Goal: Use online tool/utility: Utilize a website feature to perform a specific function

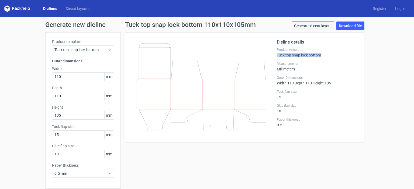
click at [305, 26] on link "Generate diecut layout" at bounding box center [312, 26] width 43 height 9
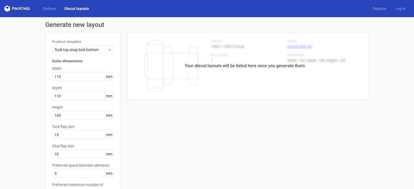
click at [185, 128] on div "Your diecut layouts will be listed here once you generate them Height Depth Wid…" at bounding box center [245, 178] width 248 height 292
click at [257, 65] on div "Your diecut layouts will be listed here once you generate them" at bounding box center [245, 66] width 120 height 6
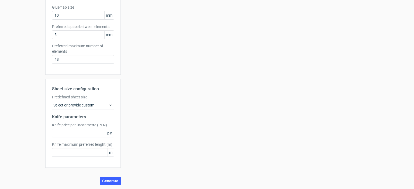
scroll to position [139, 0]
click at [111, 105] on div "Select or provide custom" at bounding box center [83, 105] width 62 height 9
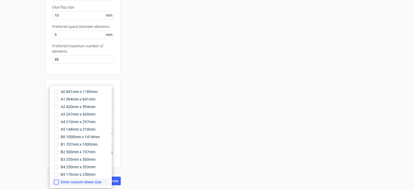
click at [57, 183] on input "Enter custom sheet size" at bounding box center [56, 182] width 4 height 4
click at [58, 107] on label "A2 420mm x 594mm" at bounding box center [81, 107] width 58 height 8
click at [58, 107] on input "A2 420mm x 594mm" at bounding box center [56, 107] width 4 height 4
click at [55, 107] on input "A2 420mm x 594mm" at bounding box center [56, 107] width 4 height 4
click at [57, 183] on input "Enter custom sheet size" at bounding box center [56, 182] width 4 height 4
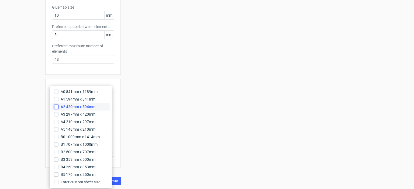
click at [56, 108] on input "A2 420mm x 594mm" at bounding box center [56, 107] width 4 height 4
click at [184, 141] on div "Your diecut layouts will be listed here once you generate them Height Depth Wid…" at bounding box center [245, 39] width 248 height 292
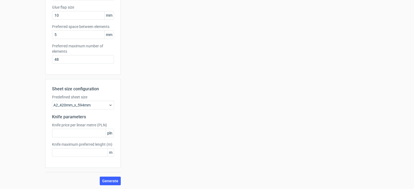
click at [108, 176] on div "Sheet size configuration Predefined sheet size A2_420mm_x_594mm Knife parameter…" at bounding box center [82, 132] width 75 height 106
click at [107, 179] on span "Generate" at bounding box center [110, 181] width 16 height 4
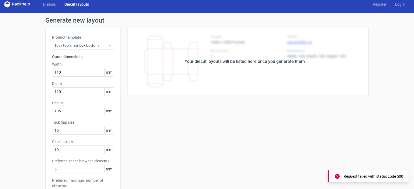
scroll to position [0, 0]
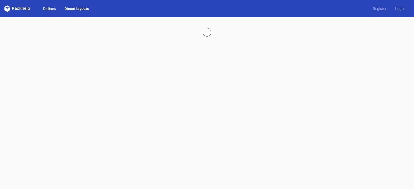
click at [44, 7] on link "Dielines" at bounding box center [49, 8] width 21 height 5
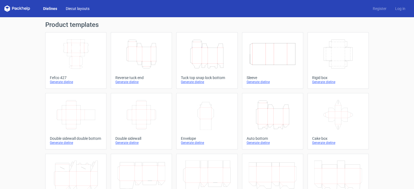
click at [82, 9] on link "Diecut layouts" at bounding box center [77, 8] width 32 height 5
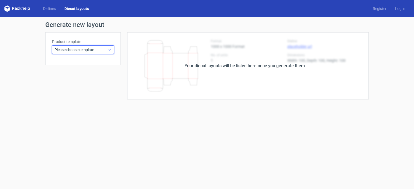
click at [92, 53] on div "Please choose template" at bounding box center [83, 50] width 62 height 9
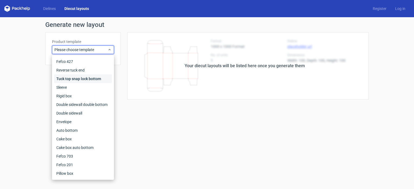
click at [89, 78] on div "Tuck top snap lock bottom" at bounding box center [83, 79] width 58 height 9
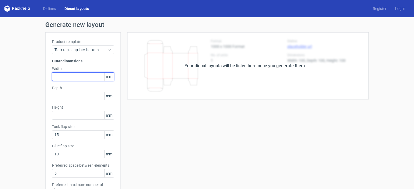
click at [89, 78] on input "text" at bounding box center [83, 76] width 62 height 9
type input "110"
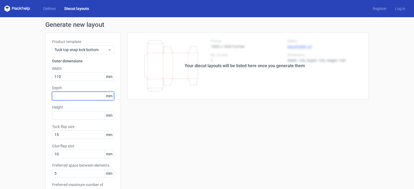
click at [82, 94] on input "text" at bounding box center [83, 96] width 62 height 9
type input "110"
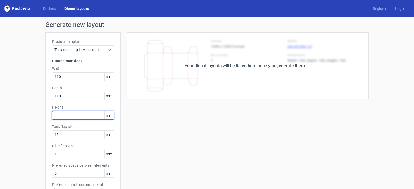
click at [75, 117] on input "text" at bounding box center [83, 115] width 62 height 9
type input "105"
click at [160, 150] on div "Your diecut layouts will be listed here once you generate them Height Depth Wid…" at bounding box center [245, 178] width 248 height 292
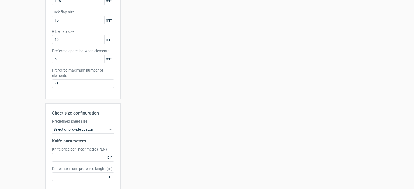
scroll to position [135, 0]
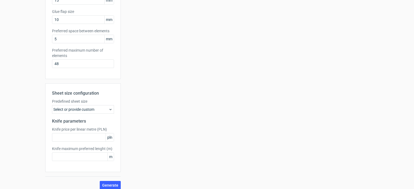
click at [102, 110] on div "Select or provide custom" at bounding box center [83, 109] width 62 height 9
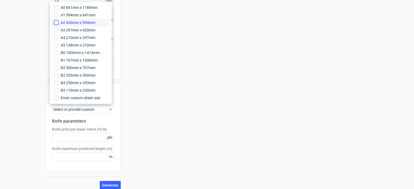
click at [56, 21] on input "A2 420mm x 594mm" at bounding box center [56, 22] width 4 height 4
click at [110, 184] on span "Generate" at bounding box center [110, 186] width 16 height 4
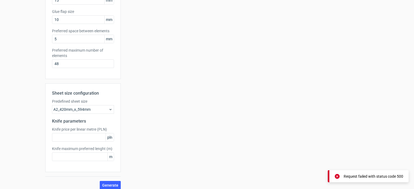
scroll to position [108, 0]
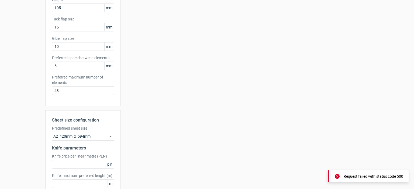
click at [108, 137] on icon at bounding box center [110, 136] width 4 height 4
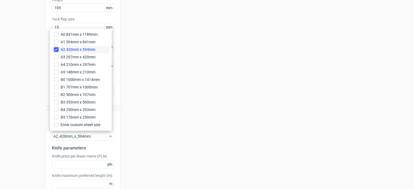
click at [56, 50] on input "A2 420mm x 594mm" at bounding box center [56, 49] width 4 height 4
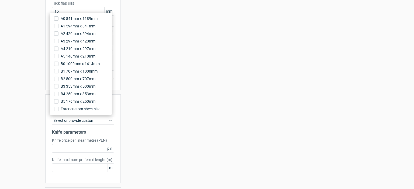
scroll to position [139, 0]
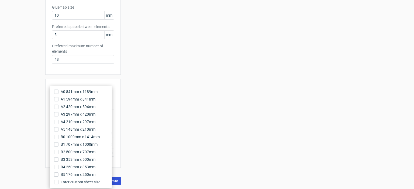
click at [117, 182] on button "Generate" at bounding box center [110, 181] width 21 height 9
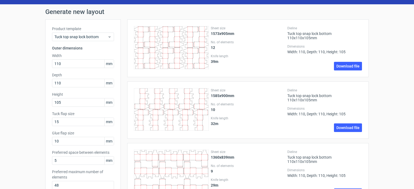
scroll to position [54, 0]
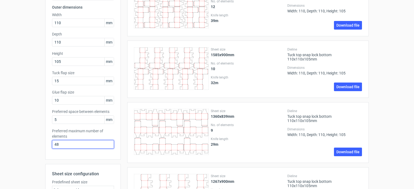
click at [64, 146] on input "48" at bounding box center [83, 144] width 62 height 9
drag, startPoint x: 64, startPoint y: 146, endPoint x: 42, endPoint y: 140, distance: 22.2
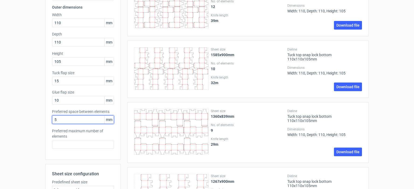
drag, startPoint x: 62, startPoint y: 120, endPoint x: 34, endPoint y: 115, distance: 28.8
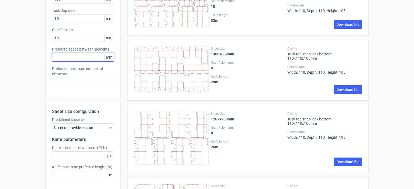
scroll to position [162, 0]
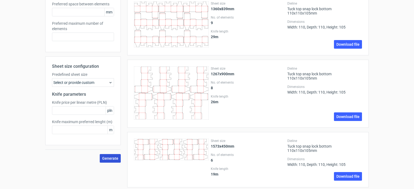
click at [113, 157] on span "Generate" at bounding box center [110, 159] width 16 height 4
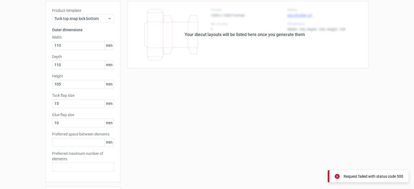
scroll to position [0, 0]
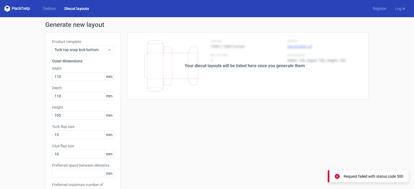
click at [81, 11] on link "Diecut layouts" at bounding box center [76, 8] width 33 height 5
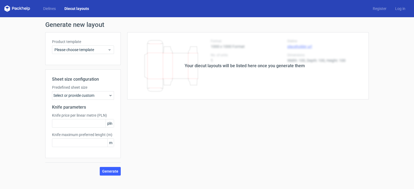
click at [114, 48] on div "Product template Please choose template" at bounding box center [82, 48] width 75 height 33
click at [109, 50] on use at bounding box center [110, 49] width 2 height 1
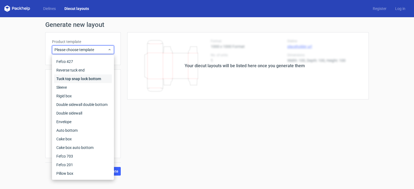
click at [91, 78] on div "Tuck top snap lock bottom" at bounding box center [83, 79] width 58 height 9
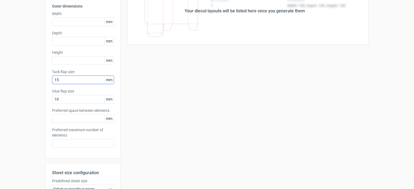
scroll to position [54, 0]
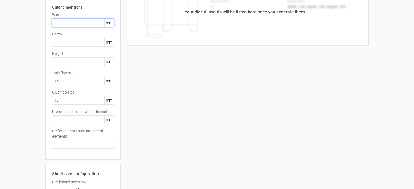
click at [75, 23] on input "text" at bounding box center [83, 23] width 62 height 9
type input "110"
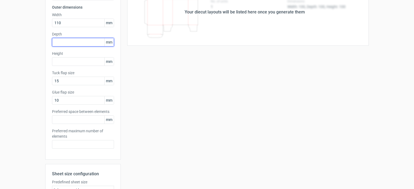
click at [83, 42] on input "text" at bounding box center [83, 42] width 62 height 9
type input "110"
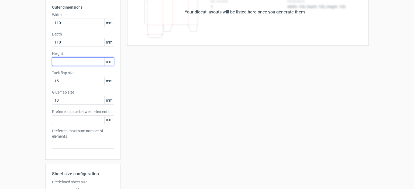
click at [82, 60] on input "text" at bounding box center [83, 61] width 62 height 9
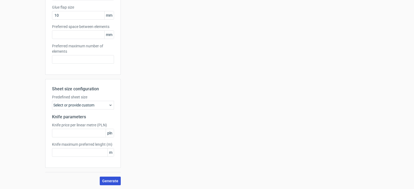
type input "105"
click at [117, 180] on button "Generate" at bounding box center [110, 181] width 21 height 9
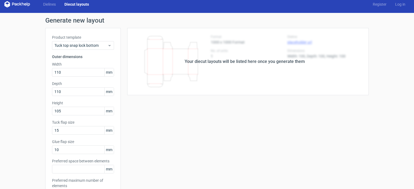
click at [12, 3] on icon at bounding box center [13, 4] width 2 height 3
click at [19, 5] on icon at bounding box center [17, 4] width 26 height 6
